Goal: Task Accomplishment & Management: Manage account settings

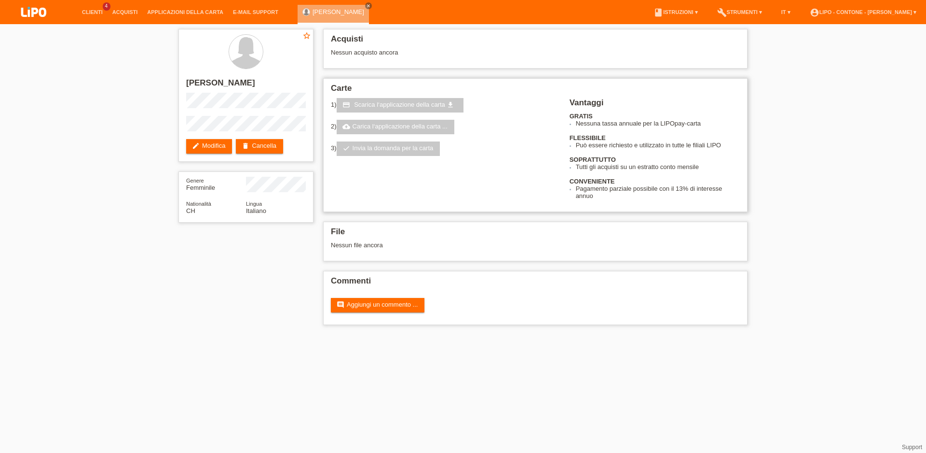
click at [390, 152] on link "check Invia la domanda per la carta" at bounding box center [389, 148] width 104 height 14
click at [396, 129] on link "cloud_upload Carica l‘applicazione della carta ..." at bounding box center [396, 127] width 118 height 14
click at [402, 108] on span "Scarica l‘applicazione della carta" at bounding box center [399, 104] width 91 height 7
click at [382, 54] on div "Nessun acquisto ancora" at bounding box center [535, 56] width 409 height 14
click at [184, 334] on div "star_border jamila calio edit Modifica delete Cancella Genere Femminile Nationa…" at bounding box center [463, 179] width 579 height 310
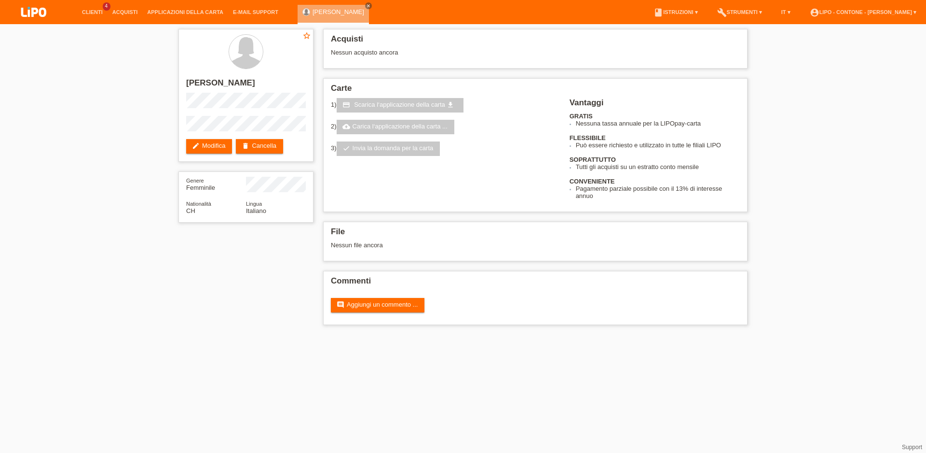
click at [124, 200] on div "star_border jamila calio edit Modifica delete Cancella Genere Femminile Nationa…" at bounding box center [463, 179] width 926 height 310
click at [192, 301] on div "star_border jamila calio edit Modifica delete Cancella Genere Femminile Nationa…" at bounding box center [463, 179] width 579 height 310
click at [139, 198] on div "star_border jamila calio edit Modifica delete Cancella Genere Femminile Nationa…" at bounding box center [463, 179] width 926 height 310
click at [183, 288] on div "star_border jamila calio edit Modifica delete Cancella Genere Femminile Nationa…" at bounding box center [463, 179] width 579 height 310
click at [147, 177] on div "star_border jamila calio edit Modifica delete Cancella Genere Femminile Nationa…" at bounding box center [463, 179] width 926 height 310
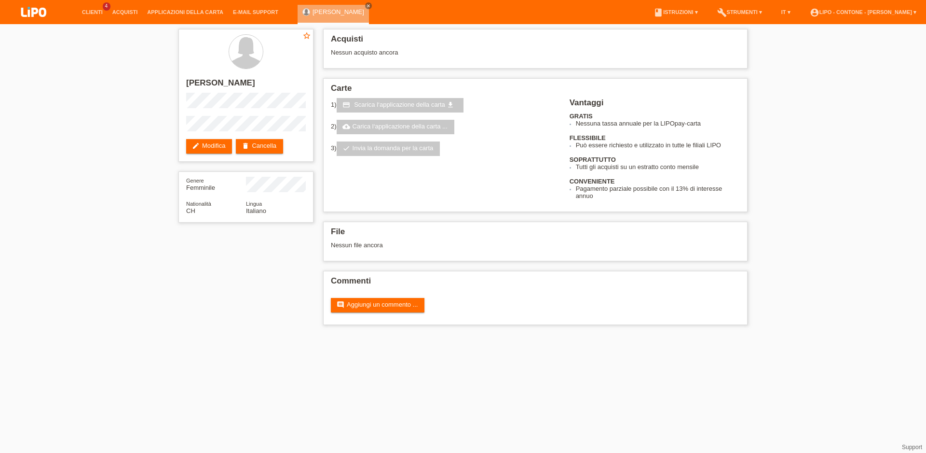
click at [185, 309] on div "star_border jamila calio edit Modifica delete Cancella Genere Femminile Nationa…" at bounding box center [463, 179] width 579 height 310
click at [139, 177] on div "star_border jamila calio edit Modifica delete Cancella Genere Femminile Nationa…" at bounding box center [463, 179] width 926 height 310
click at [186, 306] on div "star_border jamila calio edit Modifica delete Cancella Genere Femminile Nationa…" at bounding box center [463, 179] width 579 height 310
click at [132, 165] on div "star_border jamila calio edit Modifica delete Cancella Genere Femminile Nationa…" at bounding box center [463, 179] width 926 height 310
click at [193, 314] on div "star_border jamila calio edit Modifica delete Cancella Genere Femminile Nationa…" at bounding box center [463, 179] width 579 height 310
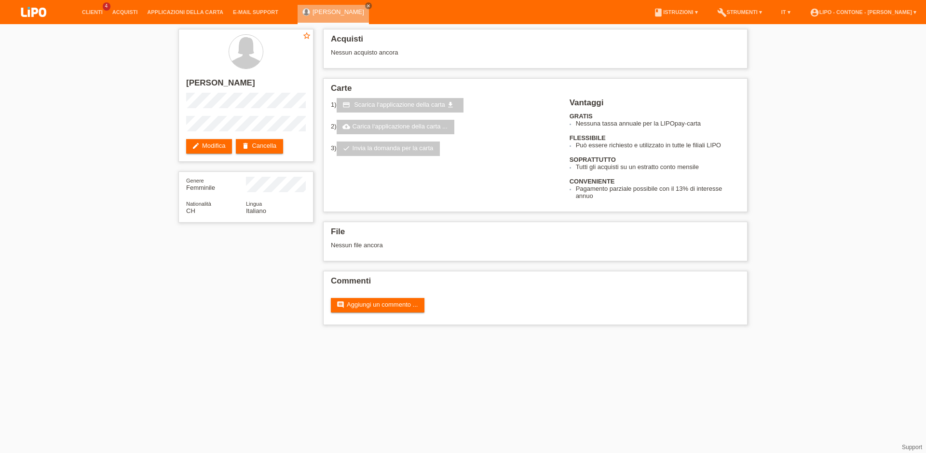
click at [113, 187] on div "star_border jamila calio edit Modifica delete Cancella Genere Femminile Nationa…" at bounding box center [463, 179] width 926 height 310
click at [149, 289] on div "star_border jamila calio edit Modifica delete Cancella Genere Femminile Nationa…" at bounding box center [463, 179] width 926 height 310
click at [124, 204] on div "star_border jamila calio edit Modifica delete Cancella Genere Femminile Nationa…" at bounding box center [463, 179] width 926 height 310
click at [183, 302] on div "star_border jamila calio edit Modifica delete Cancella Genere Femminile Nationa…" at bounding box center [463, 179] width 579 height 310
click at [121, 180] on div "star_border jamila calio edit Modifica delete Cancella Genere Femminile Nationa…" at bounding box center [463, 179] width 926 height 310
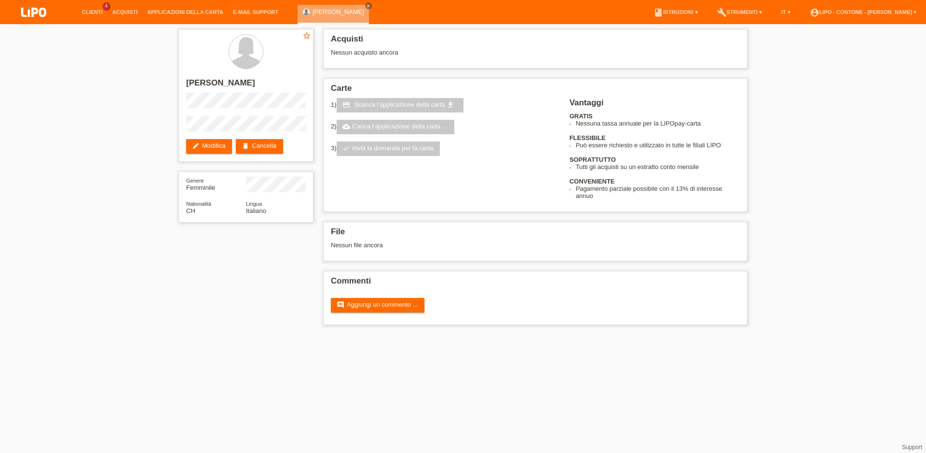
click at [149, 259] on div "star_border jamila calio edit Modifica delete Cancella Genere Femminile Nationa…" at bounding box center [463, 179] width 926 height 310
click at [206, 327] on div "star_border jamila calio edit Modifica delete Cancella Genere Femminile Nationa…" at bounding box center [463, 179] width 579 height 310
click at [156, 210] on div "star_border jamila calio edit Modifica delete Cancella Genere Femminile Nationa…" at bounding box center [463, 179] width 926 height 310
click at [206, 306] on div "star_border jamila calio edit Modifica delete Cancella Genere Femminile Nationa…" at bounding box center [463, 179] width 579 height 310
click at [147, 159] on div "star_border jamila calio edit Modifica delete Cancella Genere Femminile Nationa…" at bounding box center [463, 179] width 926 height 310
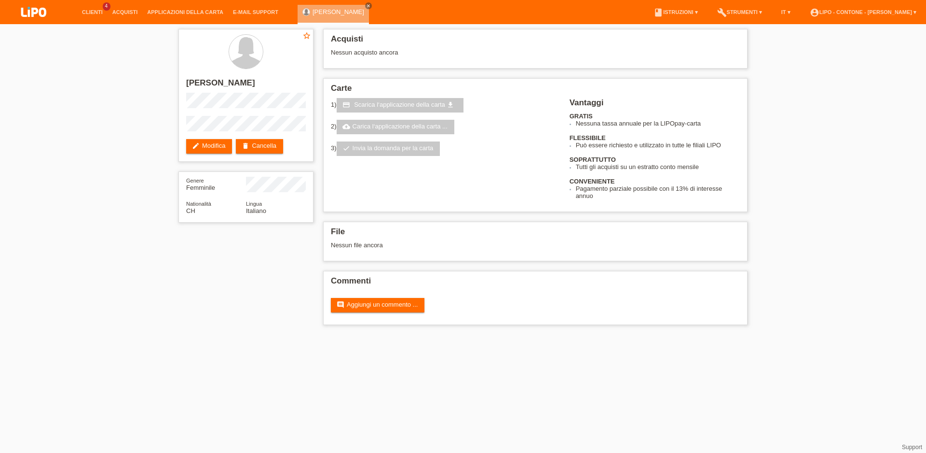
click at [229, 304] on div "star_border jamila calio edit Modifica delete Cancella Genere Femminile Nationa…" at bounding box center [463, 179] width 579 height 310
click at [146, 143] on div "star_border jamila calio edit Modifica delete Cancella Genere Femminile Nationa…" at bounding box center [463, 179] width 926 height 310
click at [202, 293] on div "star_border jamila calio edit Modifica delete Cancella Genere Femminile Nationa…" at bounding box center [463, 179] width 579 height 310
click at [130, 163] on div "star_border jamila calio edit Modifica delete Cancella Genere Femminile Nationa…" at bounding box center [463, 179] width 926 height 310
click at [133, 210] on div "star_border jamila calio edit Modifica delete Cancella Genere Femminile Nationa…" at bounding box center [463, 179] width 926 height 310
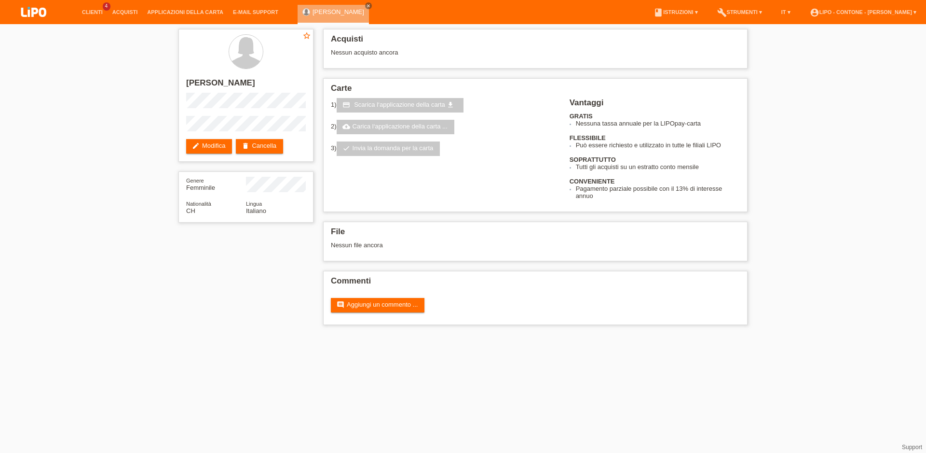
click at [170, 248] on div "star_border jamila calio edit Modifica delete Cancella Genere Femminile Nationa…" at bounding box center [463, 179] width 926 height 310
click at [144, 171] on div "star_border jamila calio edit Modifica delete Cancella Genere Femminile Nationa…" at bounding box center [463, 179] width 926 height 310
click at [239, 303] on div "star_border jamila calio edit Modifica delete Cancella Genere Femminile Nationa…" at bounding box center [463, 179] width 579 height 310
click at [136, 173] on div "star_border jamila calio edit Modifica delete Cancella Genere Femminile Nationa…" at bounding box center [463, 179] width 926 height 310
click at [143, 181] on div "star_border jamila calio edit Modifica delete Cancella Genere Femminile Nationa…" at bounding box center [463, 179] width 926 height 310
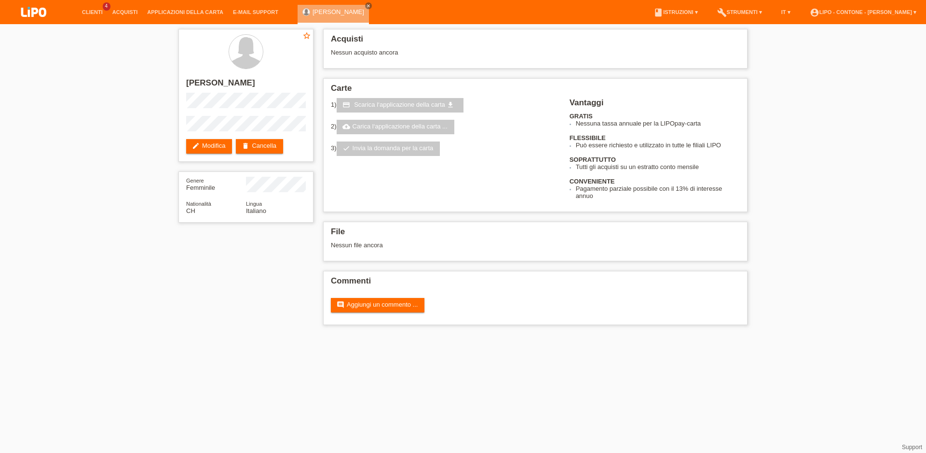
click at [181, 284] on div "star_border jamila calio edit Modifica delete Cancella Genere Femminile Nationa…" at bounding box center [463, 179] width 579 height 310
click at [194, 299] on div "star_border jamila calio edit Modifica delete Cancella Genere Femminile Nationa…" at bounding box center [463, 179] width 579 height 310
click at [218, 334] on html "Clienti 4 Acquisti Applicazioni della carta E-mail Support menu" at bounding box center [463, 167] width 926 height 334
click at [139, 177] on div "star_border jamila calio edit Modifica delete Cancella Genere Femminile Nationa…" at bounding box center [463, 179] width 926 height 310
click at [223, 290] on div "star_border jamila calio edit Modifica delete Cancella Genere Femminile Nationa…" at bounding box center [463, 179] width 579 height 310
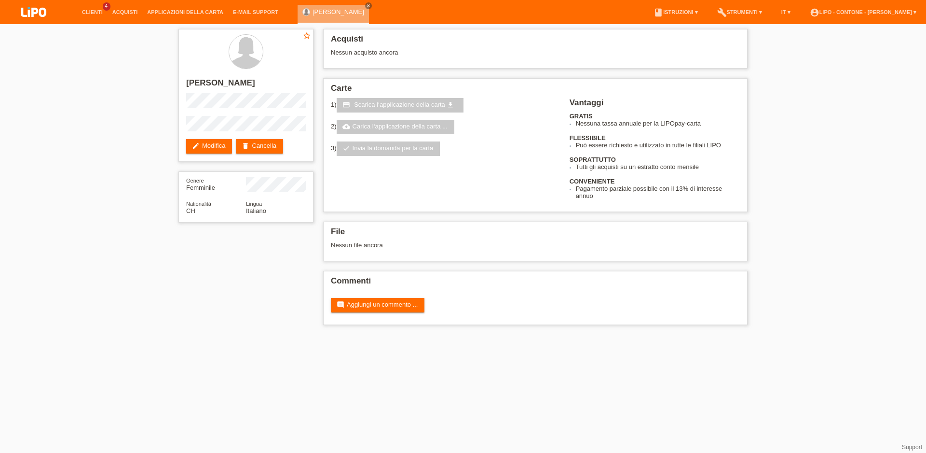
click at [127, 280] on div "star_border jamila calio edit Modifica delete Cancella Genere Femminile Nationa…" at bounding box center [463, 179] width 926 height 310
click at [126, 334] on html "Clienti 4 Acquisti Applicazioni della carta E-mail Support menu" at bounding box center [463, 167] width 926 height 334
click at [216, 151] on link "edit Modifica" at bounding box center [209, 146] width 46 height 14
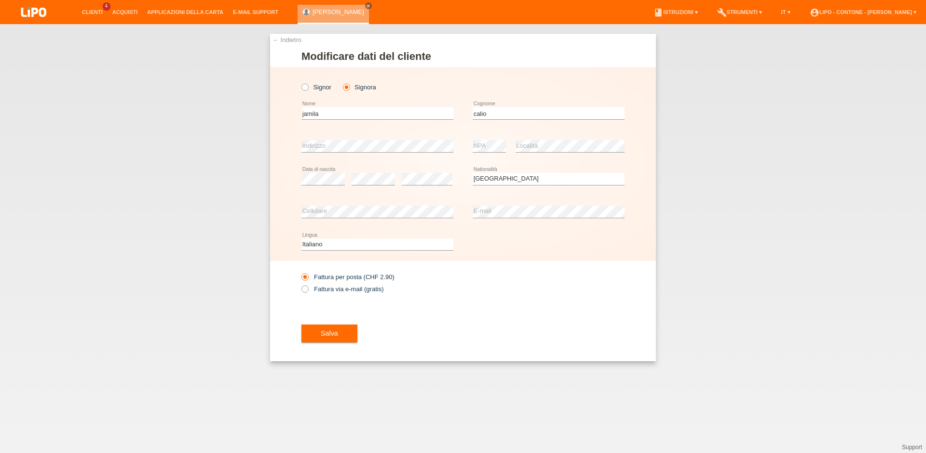
select select "CH"
click at [278, 39] on link "← Indietro" at bounding box center [287, 39] width 29 height 7
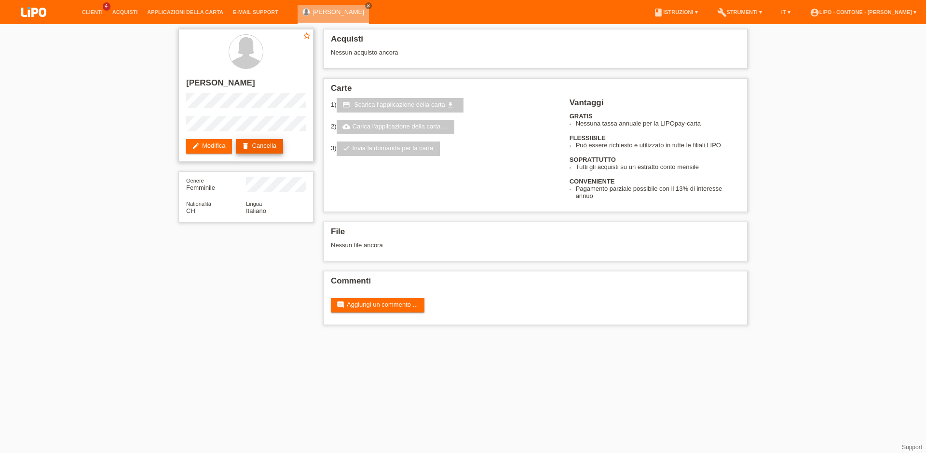
click at [268, 150] on link "delete Cancella" at bounding box center [259, 146] width 47 height 14
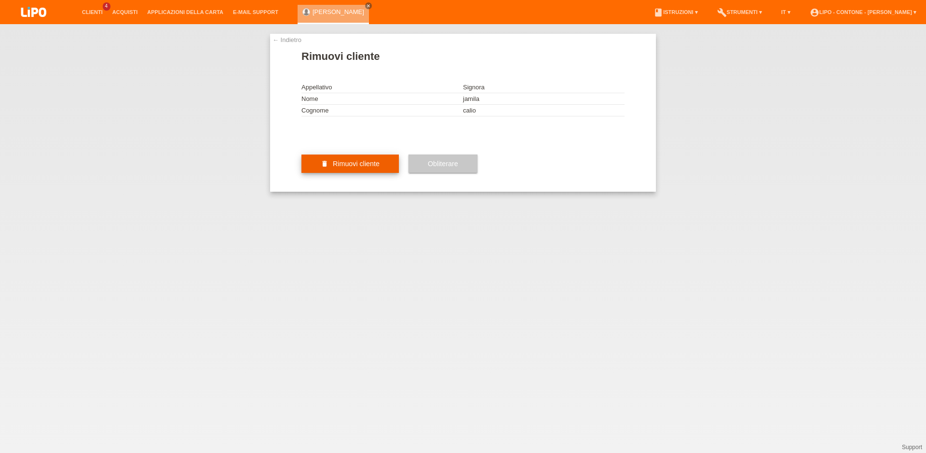
click at [369, 167] on span "Rimuovi cliente" at bounding box center [356, 164] width 47 height 8
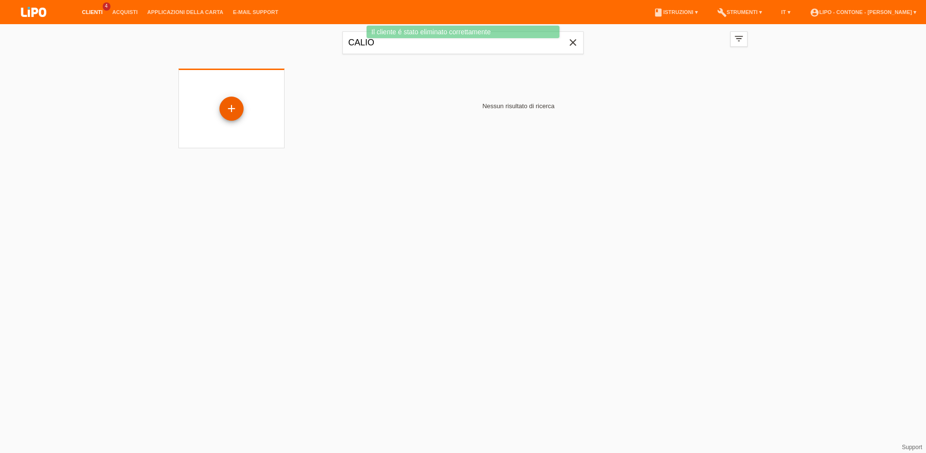
click at [233, 109] on div "+" at bounding box center [232, 108] width 24 height 24
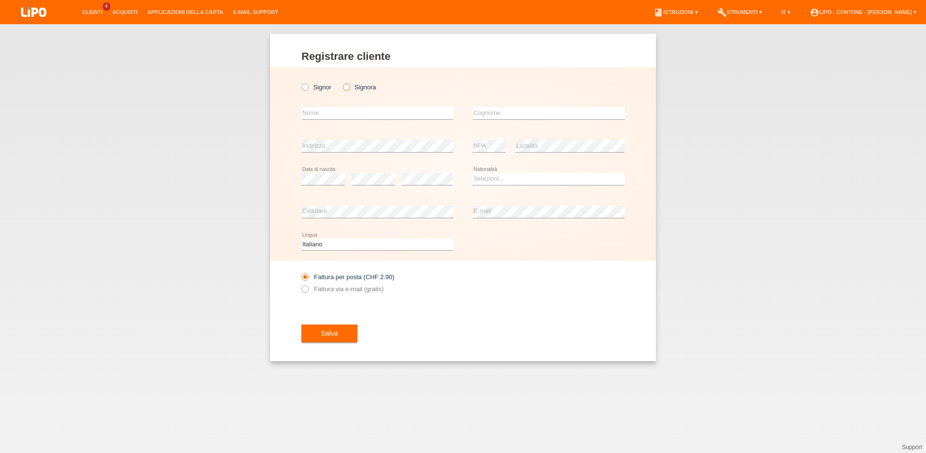
click at [341, 82] on icon at bounding box center [341, 82] width 0 height 0
click at [347, 86] on input "Signora" at bounding box center [346, 86] width 6 height 6
radio input "true"
click at [340, 110] on input "text" at bounding box center [378, 113] width 152 height 12
type input "JAMILA"
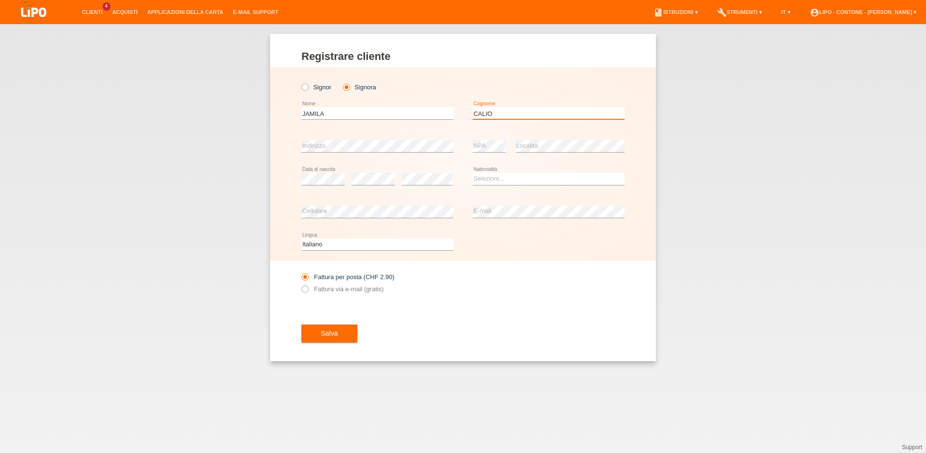
type input "CALIO"
click at [473, 173] on select "Selezioni... Svizzera Austria Germania Liechtenstein ------------ Afghanistan A…" at bounding box center [549, 179] width 152 height 12
select select "CH"
click at [0, 0] on option "[GEOGRAPHIC_DATA]" at bounding box center [0, 0] width 0 height 0
click at [300, 284] on icon at bounding box center [300, 284] width 0 height 0
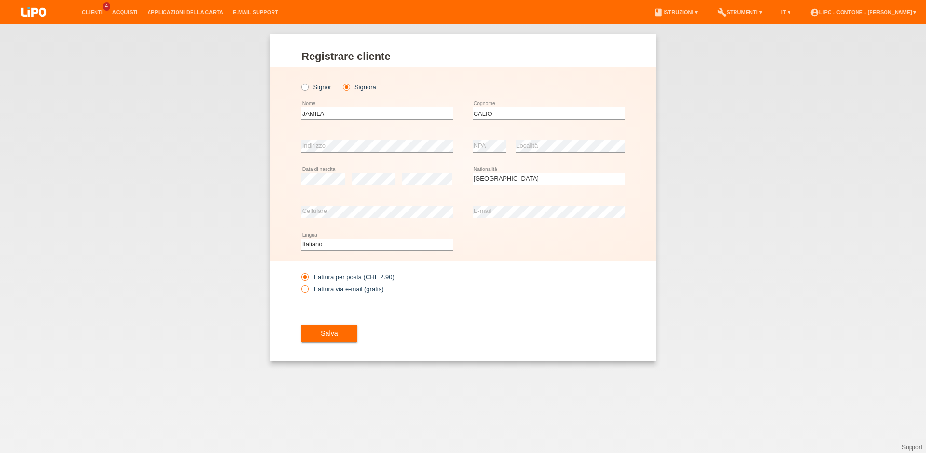
click at [302, 291] on input "Fattura via e-mail (gratis)" at bounding box center [305, 291] width 6 height 12
radio input "true"
click at [344, 335] on button "Salva" at bounding box center [330, 333] width 56 height 18
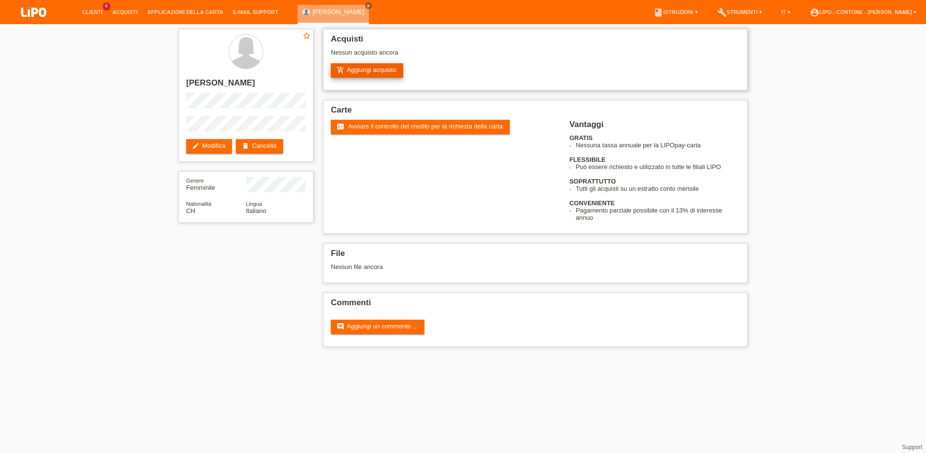
click at [382, 76] on link "add_shopping_cart Aggiungi acquisto" at bounding box center [367, 70] width 72 height 14
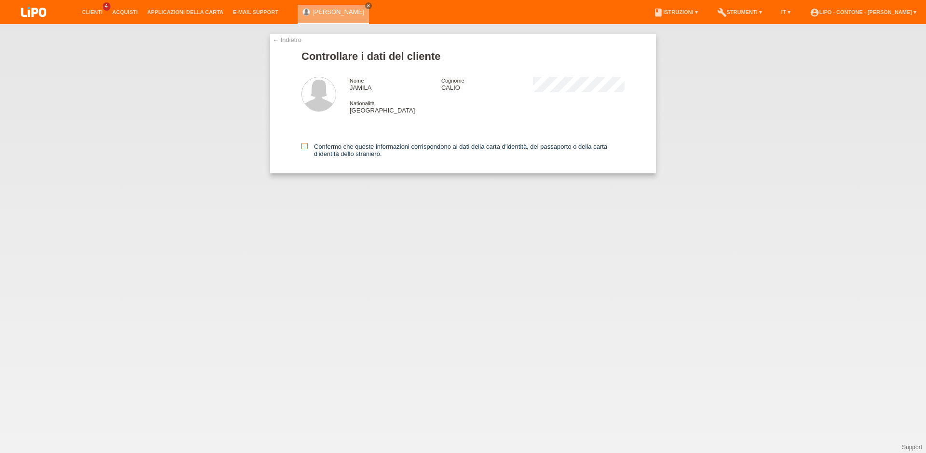
click at [306, 148] on icon at bounding box center [305, 146] width 6 height 6
click at [306, 148] on input "Confermo che queste informazioni corrispondono ai dati della carta d'identità, …" at bounding box center [305, 146] width 6 height 6
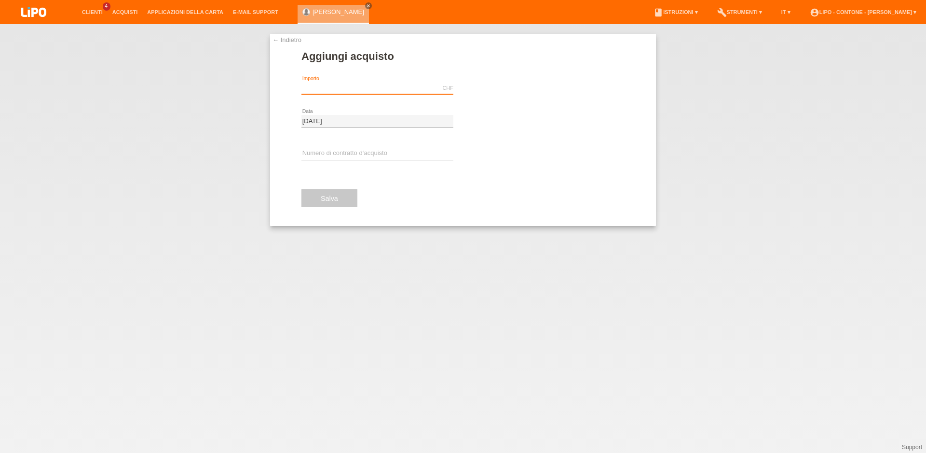
click at [317, 89] on input "text" at bounding box center [378, 88] width 152 height 12
type input "699.00"
click at [496, 91] on span "Eseguire l’autorizzazione" at bounding box center [515, 87] width 70 height 7
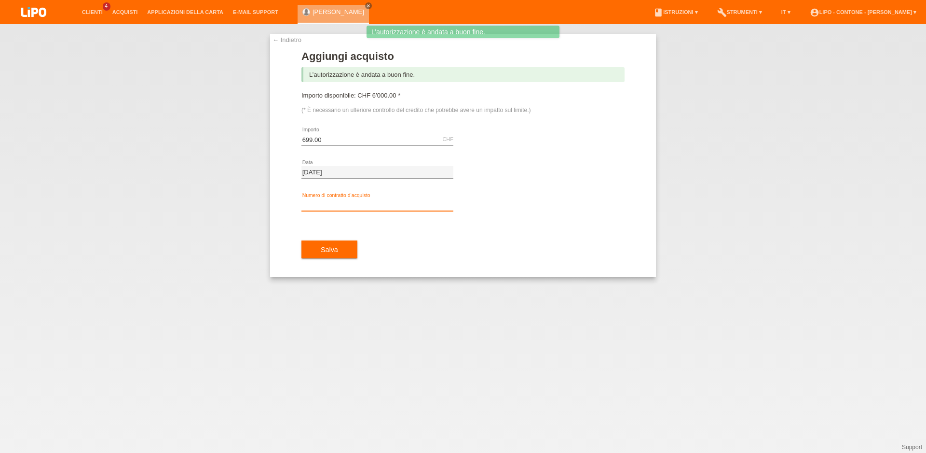
click at [338, 206] on input "text" at bounding box center [378, 205] width 152 height 12
type input "XM0S2K"
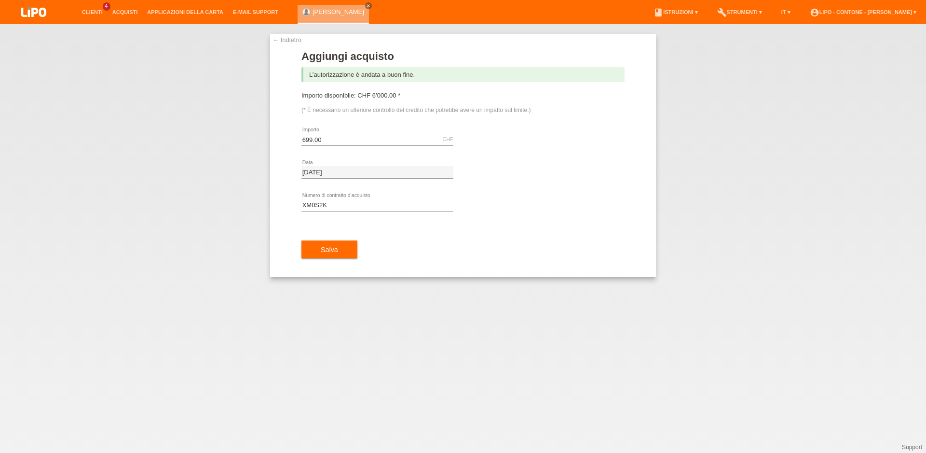
click at [278, 42] on link "← Indietro" at bounding box center [287, 39] width 29 height 7
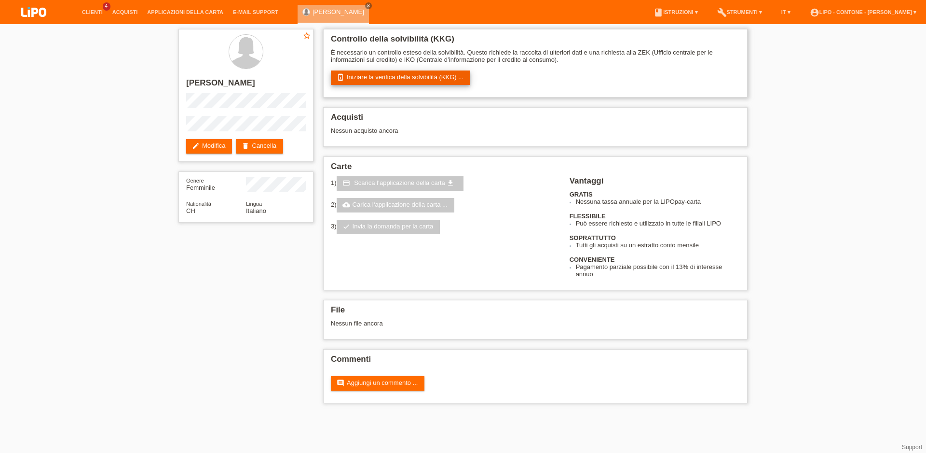
click at [364, 78] on link "perm_device_information Iniziare la verifica della solvibilità (KKG) ..." at bounding box center [400, 77] width 139 height 14
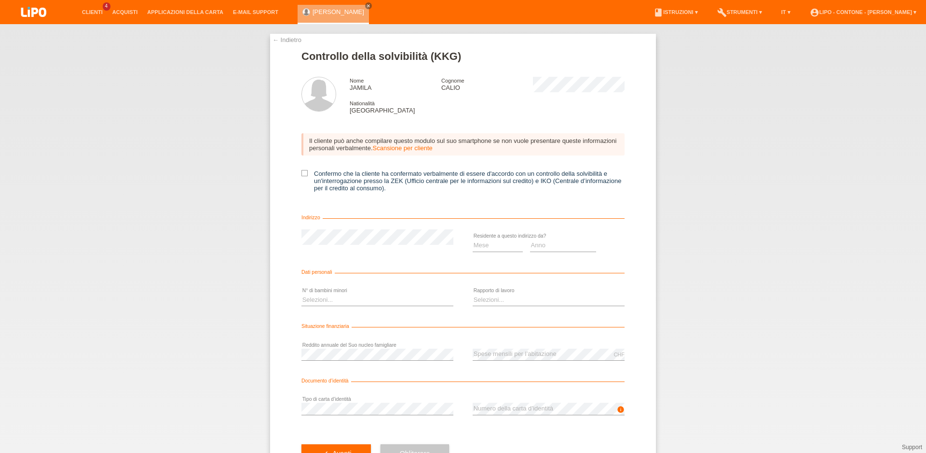
click at [280, 41] on link "← Indietro" at bounding box center [287, 39] width 29 height 7
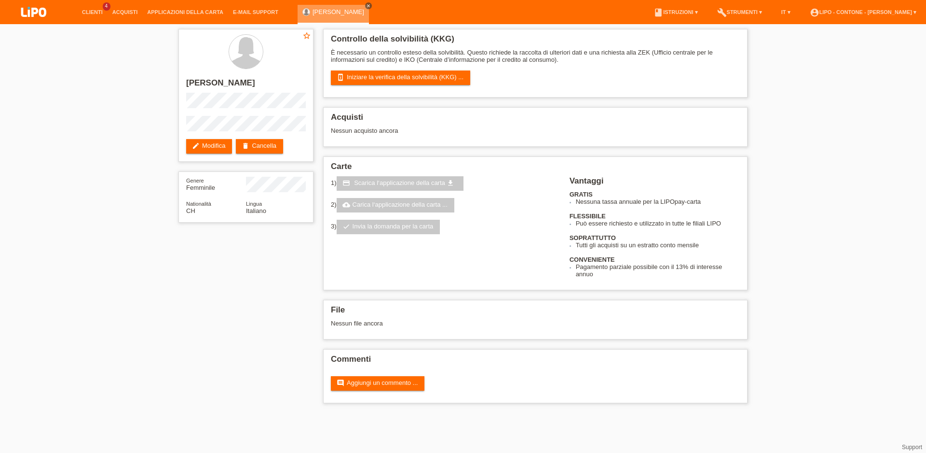
click at [366, 8] on icon "close" at bounding box center [368, 5] width 5 height 5
click at [271, 144] on link "delete Cancella" at bounding box center [259, 146] width 47 height 14
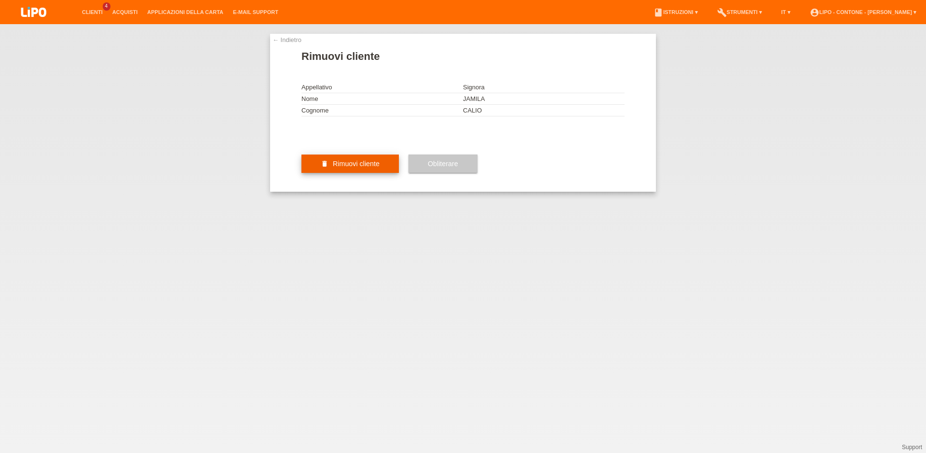
click at [335, 167] on span "Rimuovi cliente" at bounding box center [356, 164] width 47 height 8
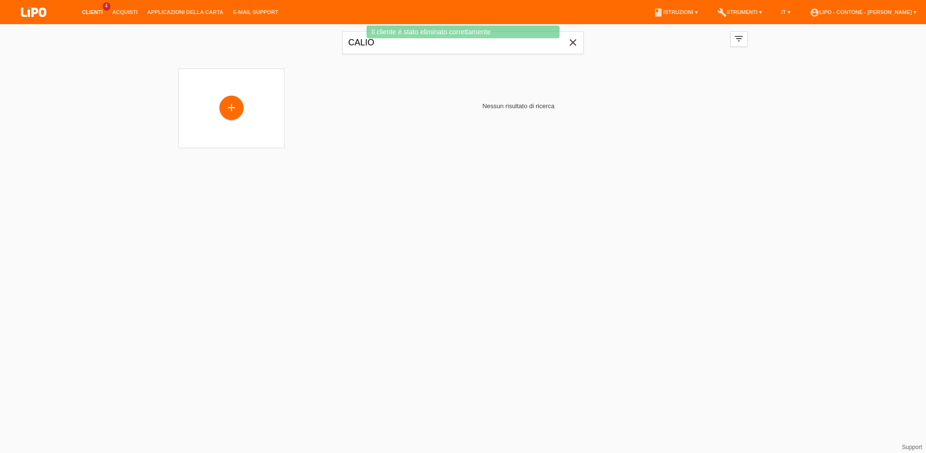
click at [568, 39] on div "Il cliente é stato eliminato correttamente" at bounding box center [463, 33] width 556 height 15
